Goal: Use online tool/utility: Use online tool/utility

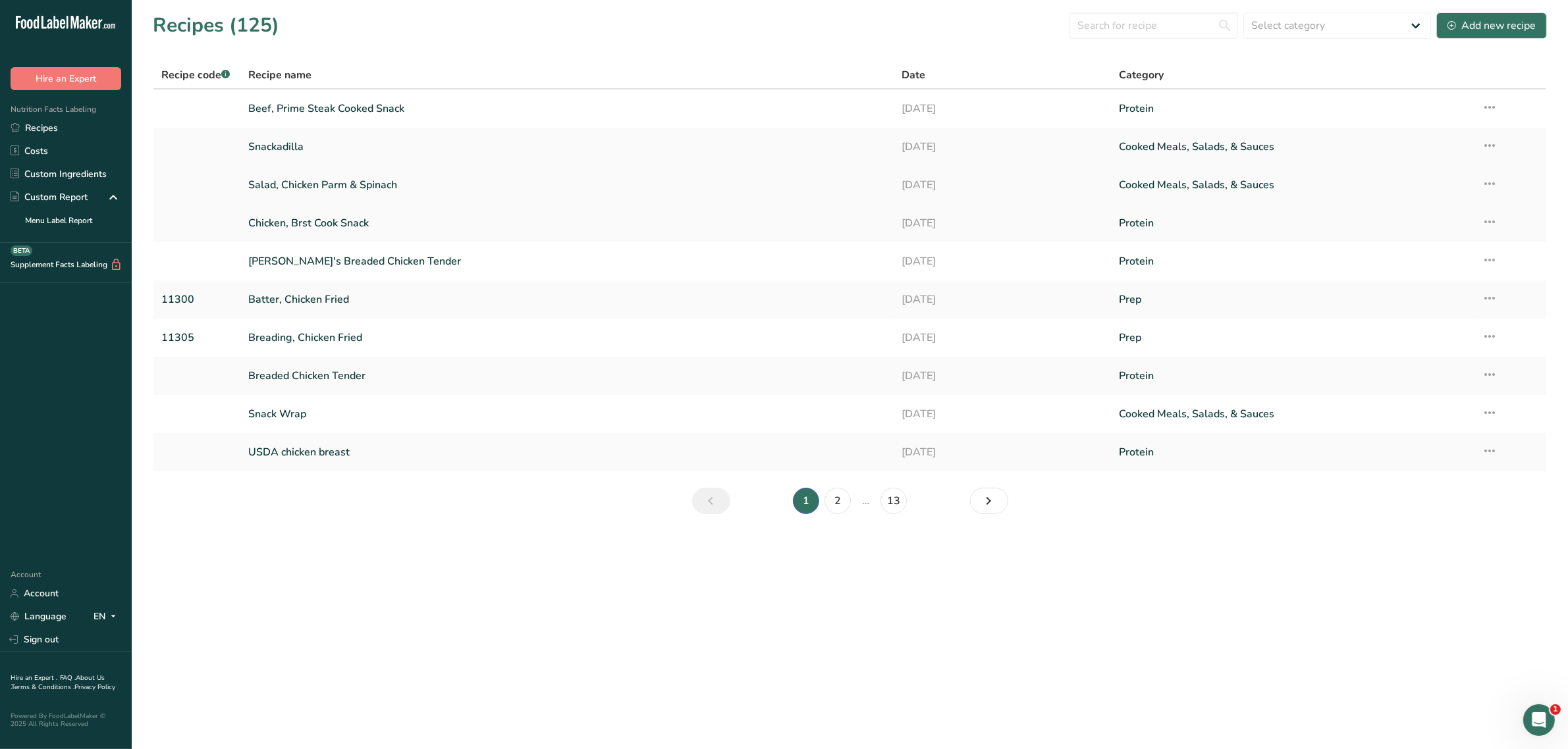
click at [364, 181] on link "Salad, Chicken Parm & Spinach" at bounding box center [567, 185] width 637 height 27
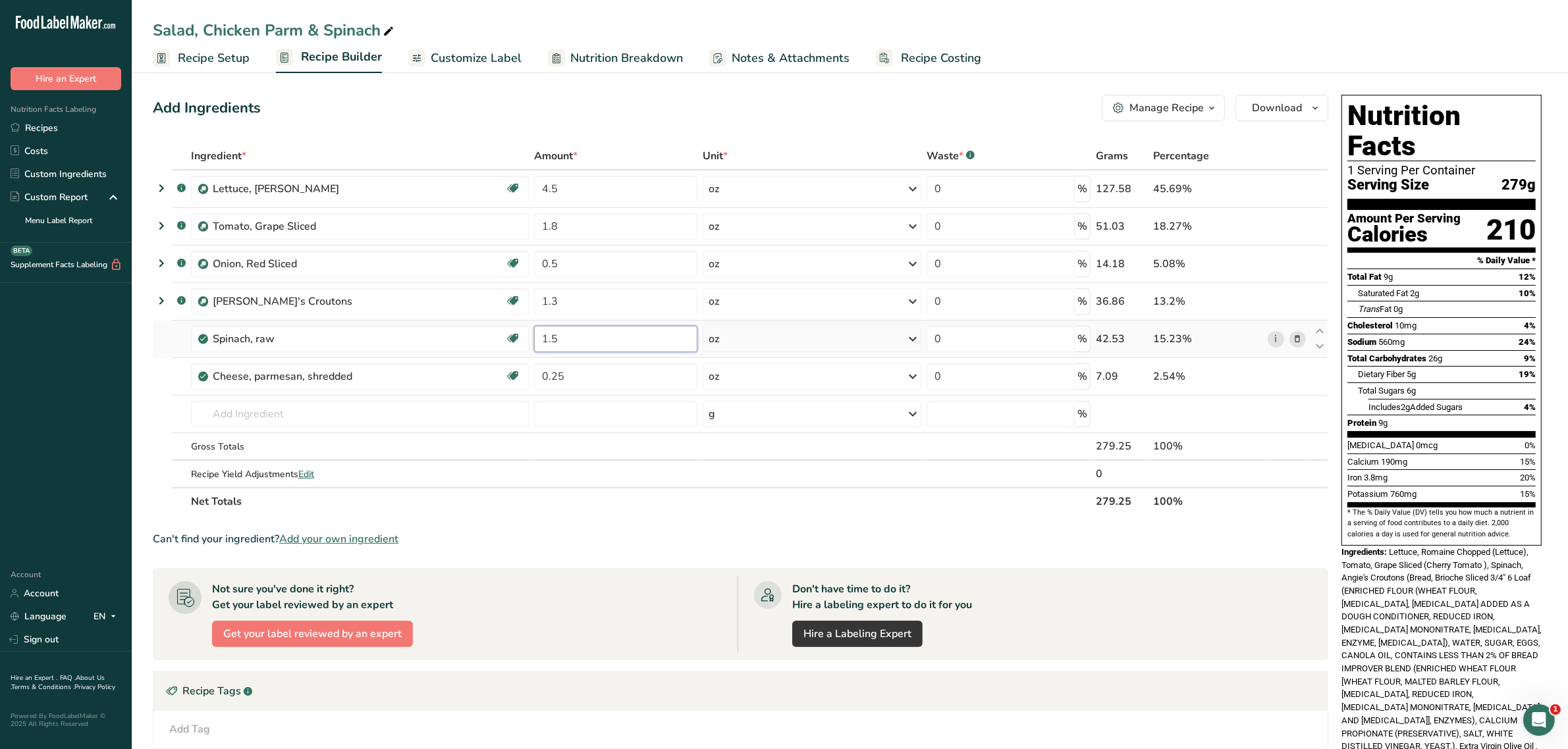
click at [588, 337] on input "1.5" at bounding box center [615, 338] width 163 height 26
type input "1"
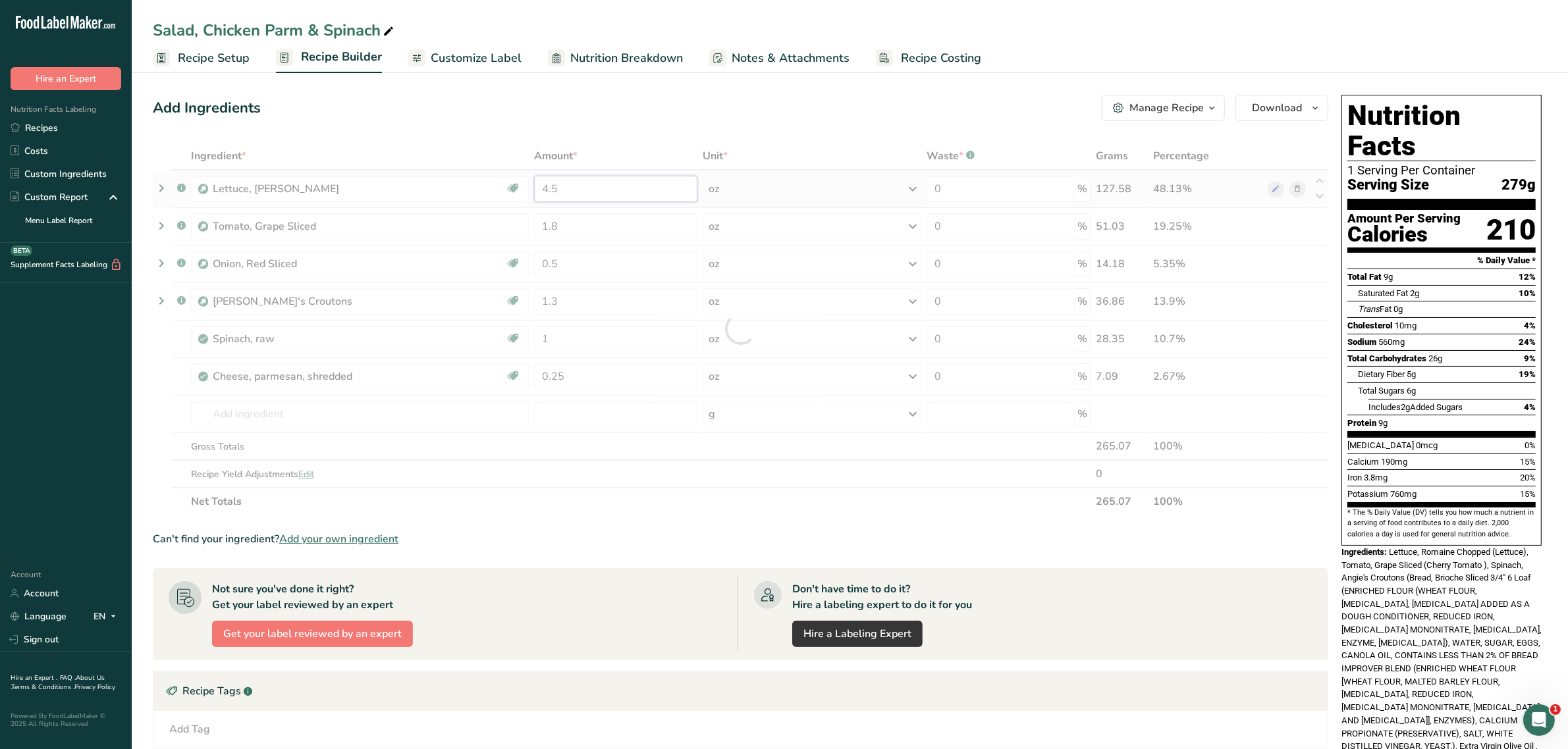
click at [568, 185] on div "Ingredient * Amount * Unit * Waste * .a-a{fill:#347362;}.b-a{fill:#fff;} Grams …" at bounding box center [740, 329] width 1175 height 374
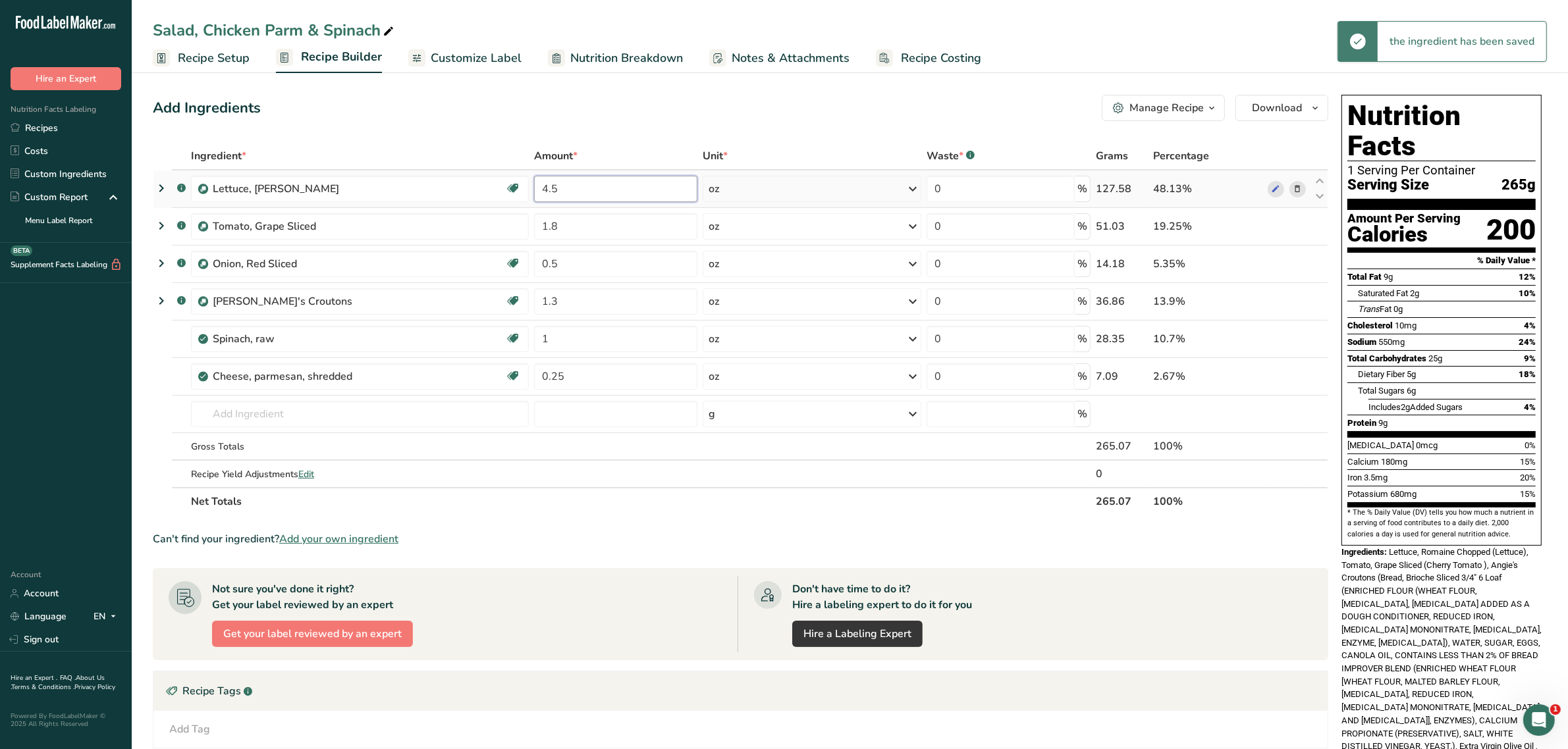
click at [568, 185] on input "4.5" at bounding box center [615, 188] width 163 height 26
drag, startPoint x: 568, startPoint y: 185, endPoint x: 532, endPoint y: 186, distance: 36.0
click at [532, 186] on td "4.5" at bounding box center [615, 189] width 169 height 37
type input "3"
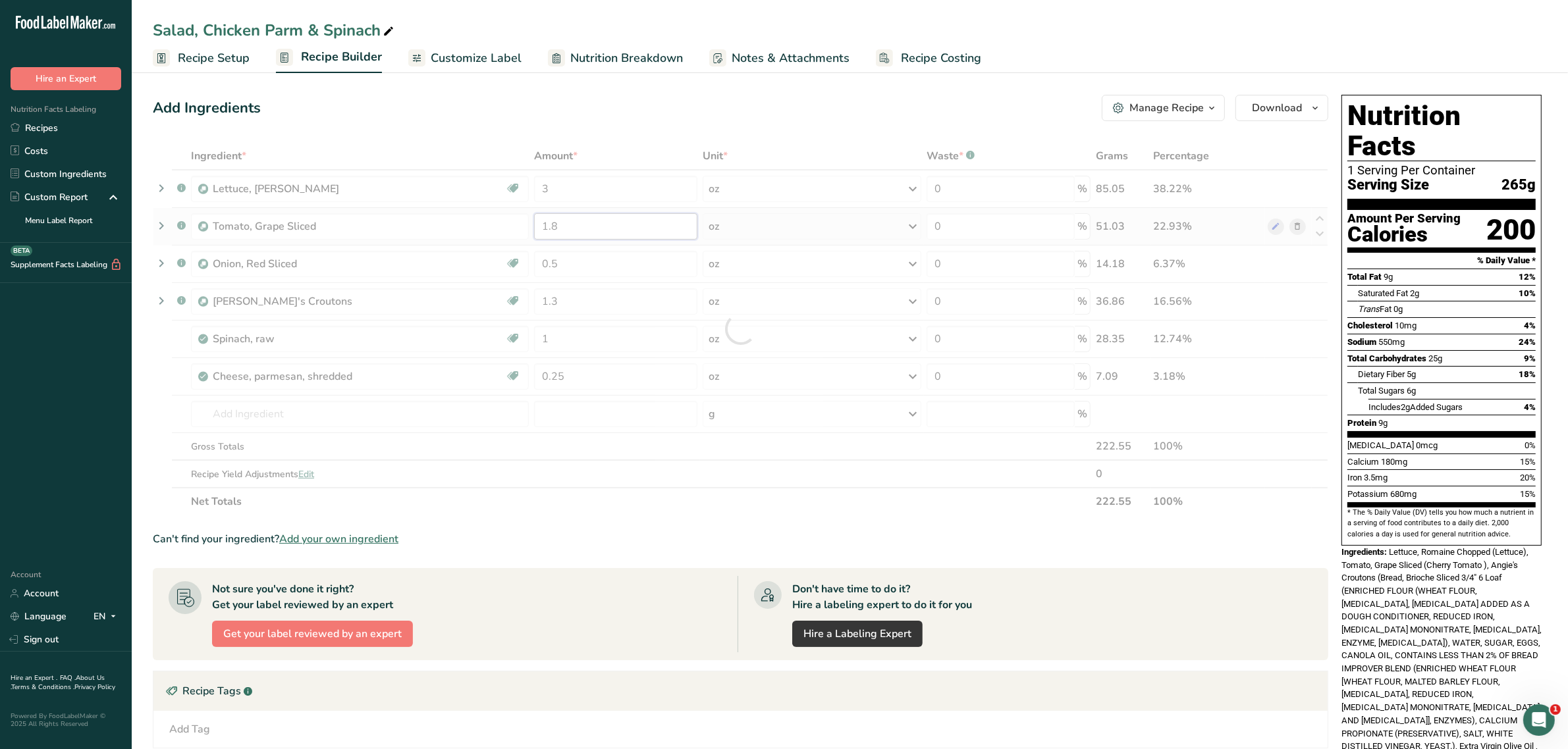
click at [567, 226] on div "Ingredient * Amount * Unit * Waste * .a-a{fill:#347362;}.b-a{fill:#fff;} Grams …" at bounding box center [740, 329] width 1175 height 374
